Goal: Information Seeking & Learning: Learn about a topic

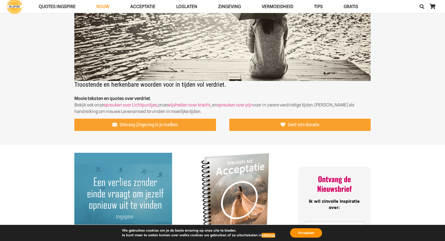
scroll to position [71, 0]
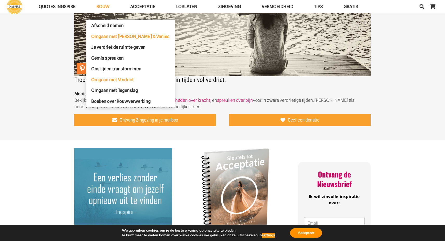
click at [112, 38] on span "Omgaan met [PERSON_NAME] & Verlies" at bounding box center [130, 36] width 78 height 5
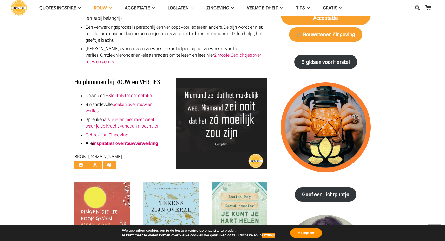
scroll to position [428, 0]
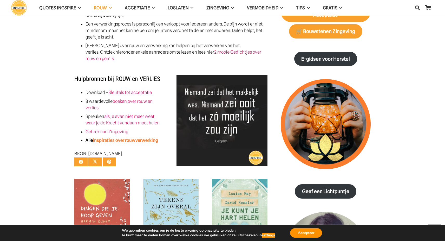
click at [143, 137] on link "inspiraties over rouwverwerking" at bounding box center [125, 139] width 65 height 5
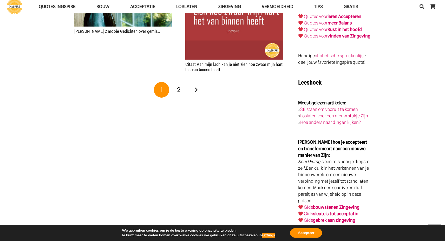
scroll to position [761, 0]
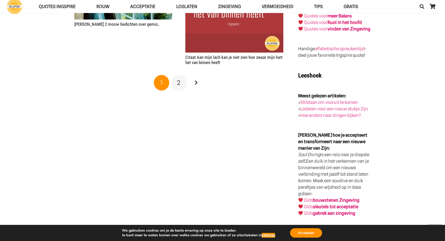
click at [178, 80] on span "2" at bounding box center [178, 83] width 3 height 8
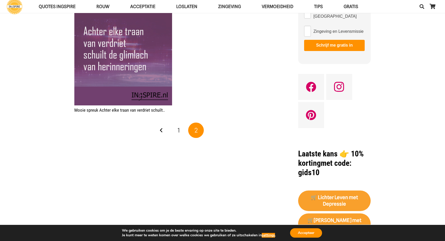
scroll to position [170, 0]
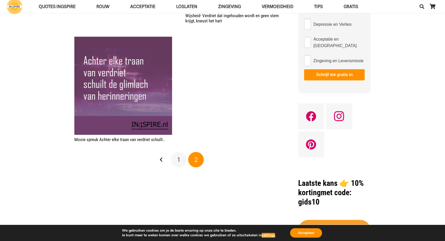
click at [179, 159] on span "1" at bounding box center [178, 160] width 2 height 8
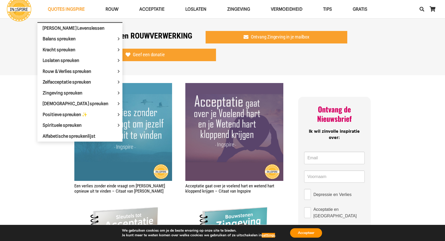
click at [64, 7] on span "QUOTES INGSPIRE" at bounding box center [66, 8] width 37 height 5
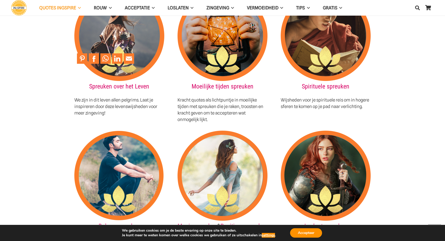
scroll to position [613, 0]
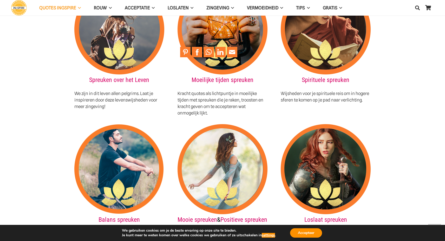
click at [218, 43] on img at bounding box center [222, 29] width 90 height 90
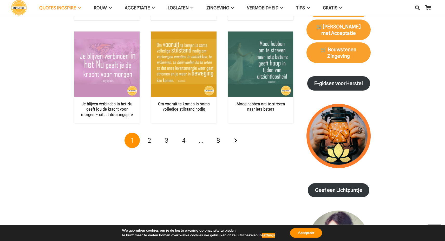
scroll to position [694, 0]
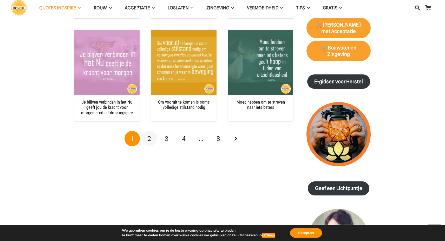
click at [149, 135] on span "2" at bounding box center [149, 139] width 3 height 8
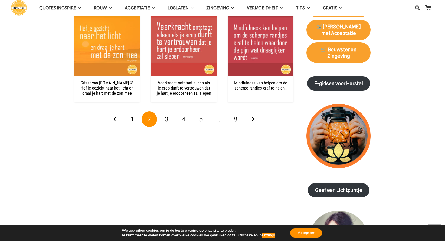
scroll to position [693, 0]
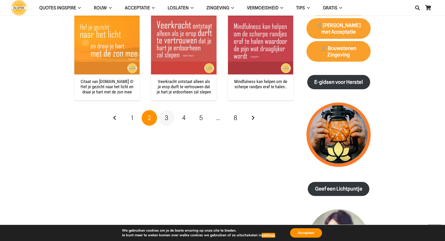
click at [170, 116] on link "3" at bounding box center [167, 118] width 16 height 16
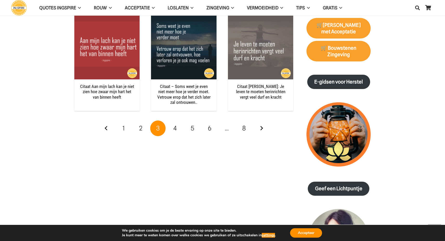
scroll to position [695, 0]
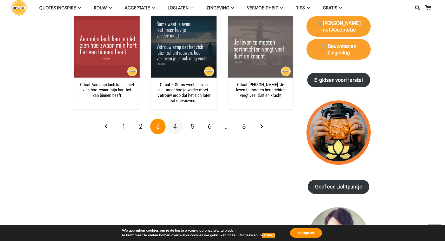
click at [174, 125] on span "4" at bounding box center [174, 126] width 3 height 8
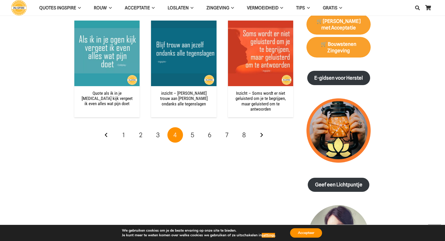
scroll to position [699, 0]
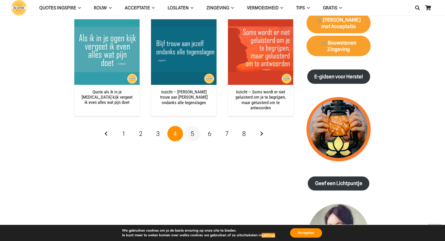
click at [191, 132] on span "5" at bounding box center [192, 134] width 3 height 8
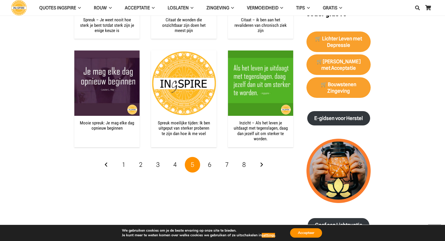
scroll to position [695, 0]
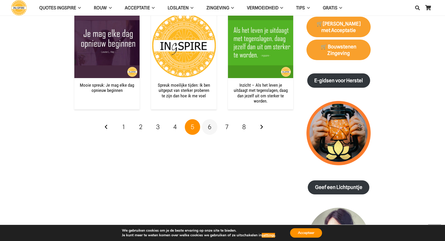
click at [210, 123] on span "6" at bounding box center [209, 127] width 3 height 8
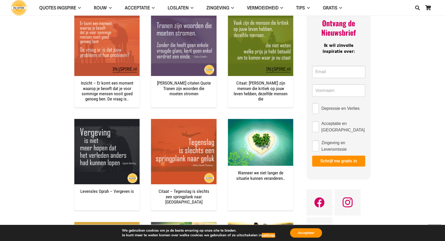
scroll to position [383, 0]
